Goal: Use online tool/utility: Utilize a website feature to perform a specific function

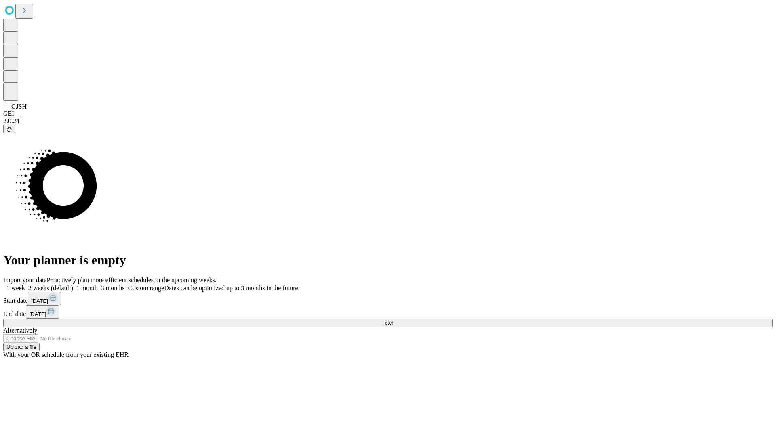
click at [394, 320] on span "Fetch" at bounding box center [387, 323] width 13 height 6
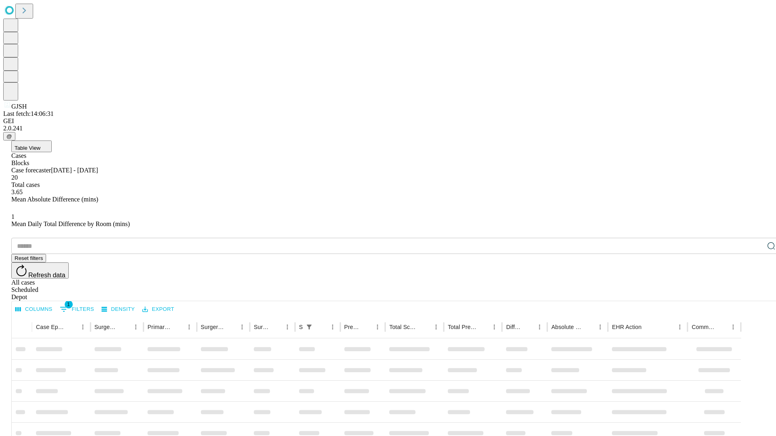
click at [40, 145] on span "Table View" at bounding box center [28, 148] width 26 height 6
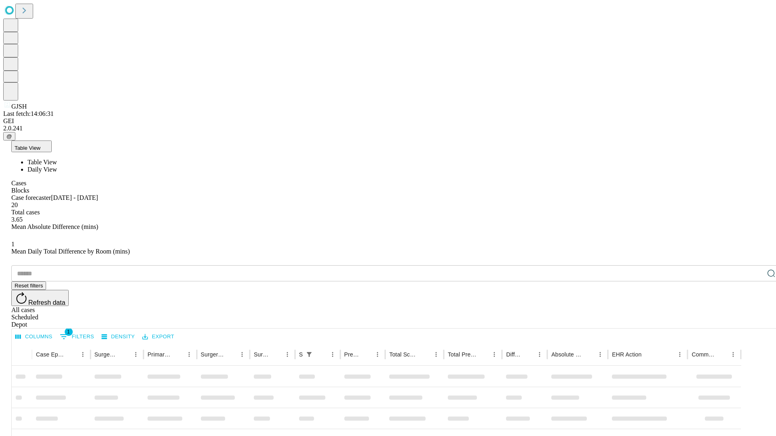
click at [57, 166] on span "Daily View" at bounding box center [41, 169] width 29 height 7
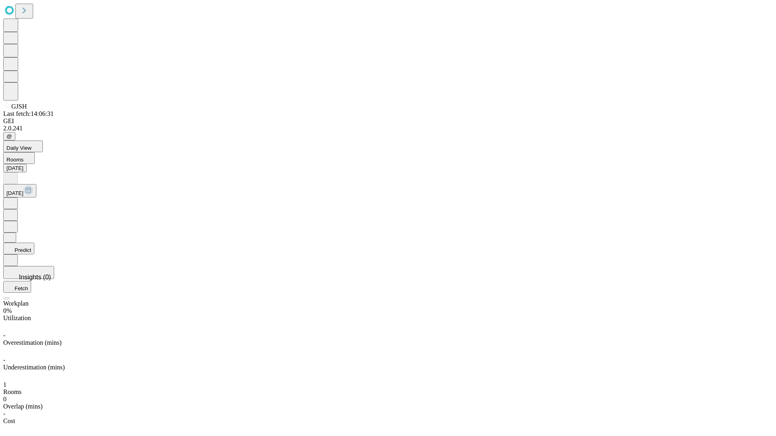
click at [34, 243] on button "Predict" at bounding box center [18, 249] width 31 height 12
